Goal: Task Accomplishment & Management: Use online tool/utility

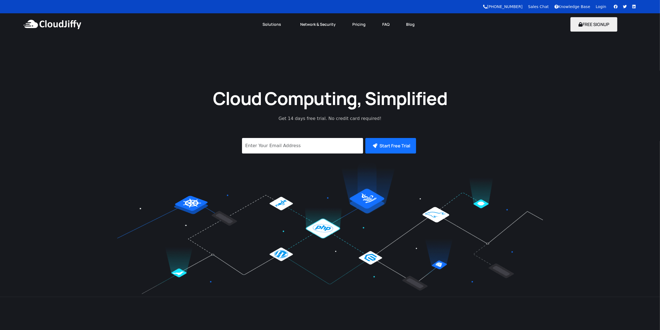
drag, startPoint x: 0, startPoint y: 0, endPoint x: 599, endPoint y: 6, distance: 599.0
click at [599, 6] on link "Login" at bounding box center [600, 6] width 11 height 4
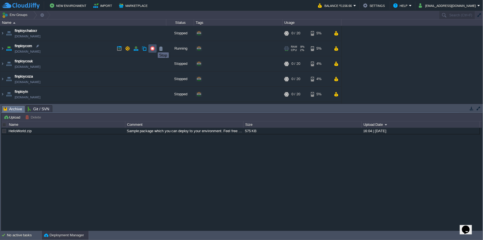
click at [152, 50] on button "button" at bounding box center [152, 48] width 5 height 5
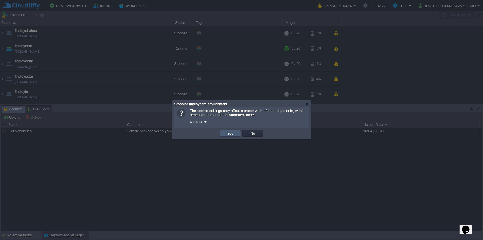
click at [230, 133] on button "Yes" at bounding box center [230, 133] width 9 height 5
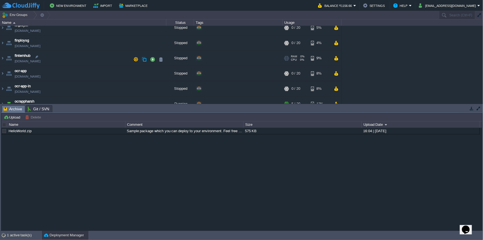
scroll to position [74, 0]
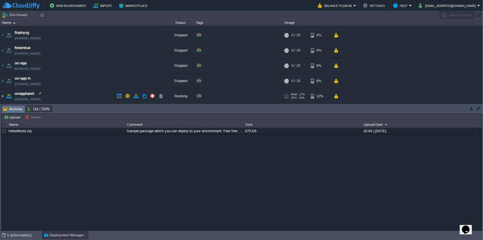
click at [4, 96] on img at bounding box center [2, 96] width 4 height 15
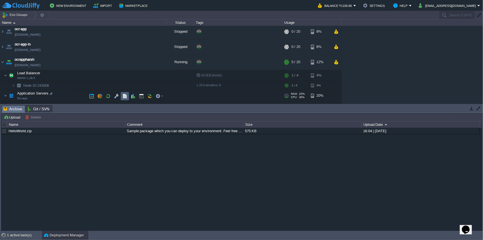
scroll to position [114, 0]
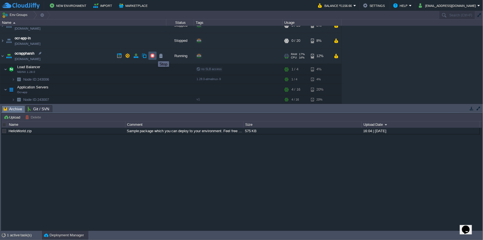
click at [153, 56] on button "button" at bounding box center [152, 55] width 5 height 5
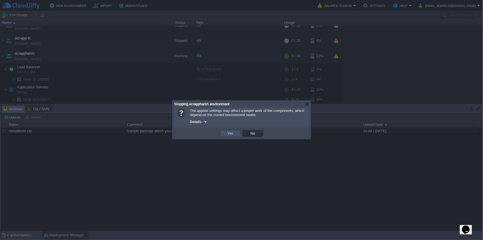
click at [235, 135] on button "Yes" at bounding box center [230, 133] width 9 height 5
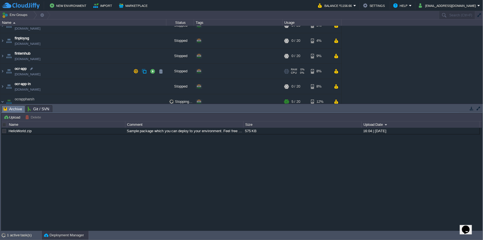
scroll to position [0, 0]
